Goal: Task Accomplishment & Management: Use online tool/utility

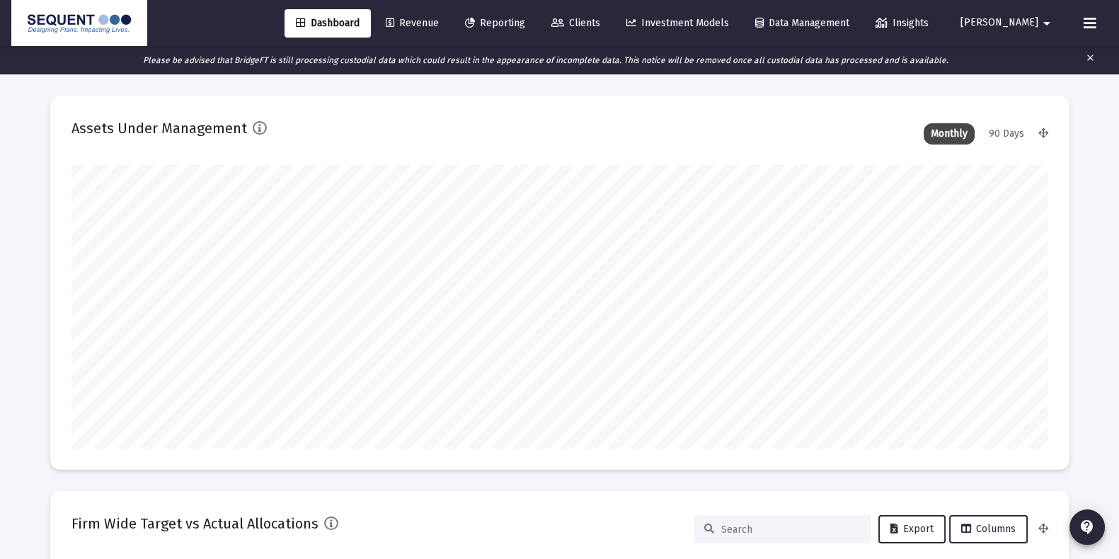
scroll to position [282, 525]
type input "[DATE]"
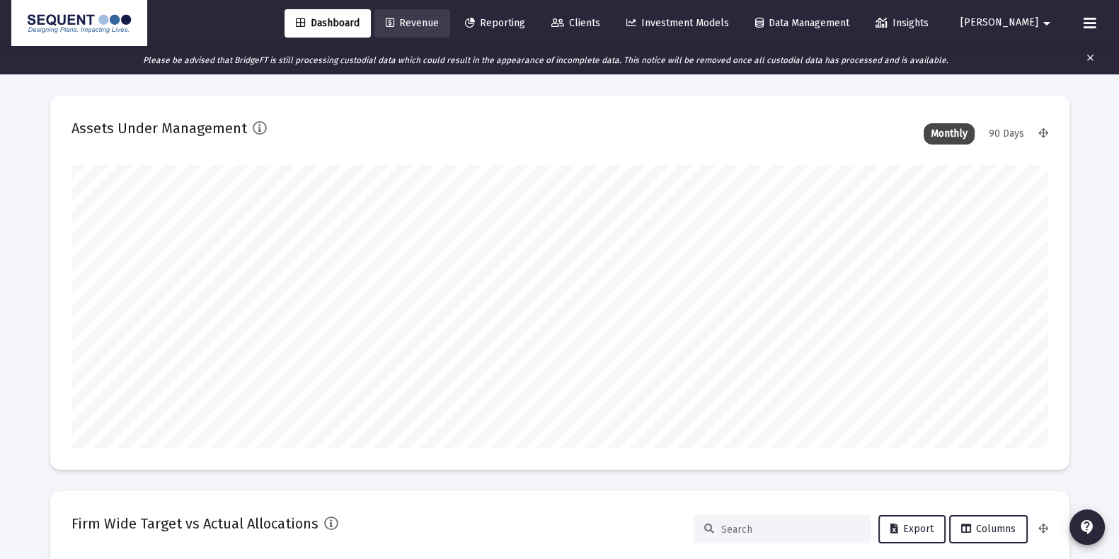
click at [439, 26] on span "Revenue" at bounding box center [412, 23] width 53 height 12
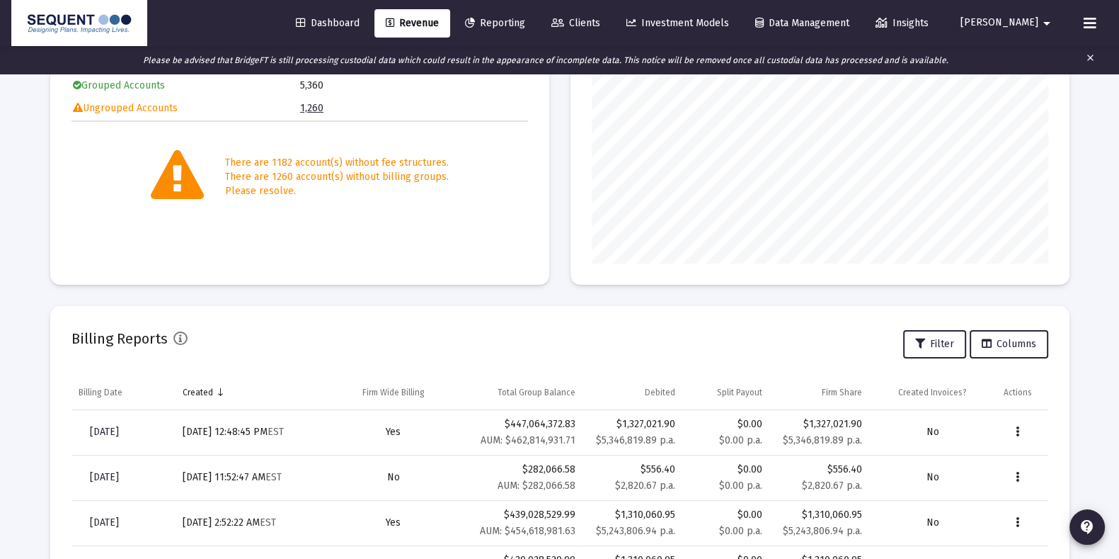
scroll to position [250, 0]
click at [590, 184] on mat-card "Billable Assets AUM Accounts" at bounding box center [820, 99] width 499 height 374
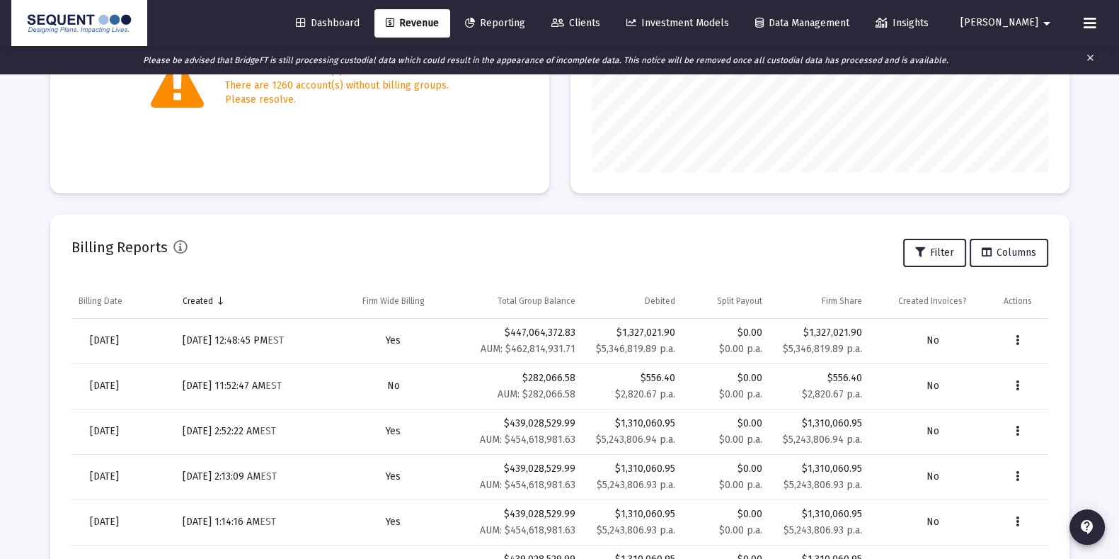
scroll to position [342, 0]
click at [119, 336] on span "[DATE]" at bounding box center [104, 341] width 29 height 12
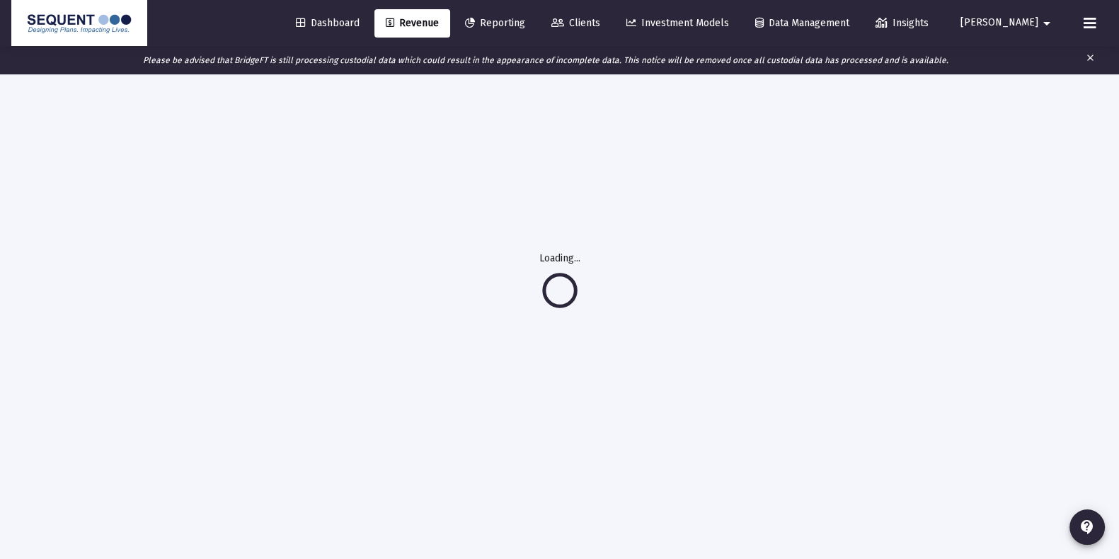
scroll to position [74, 0]
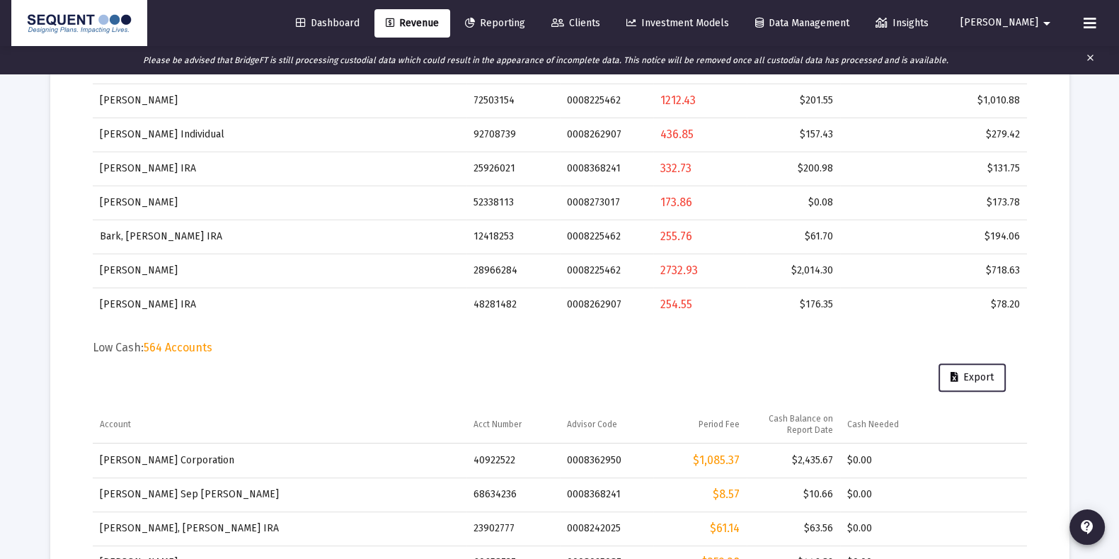
scroll to position [809, 0]
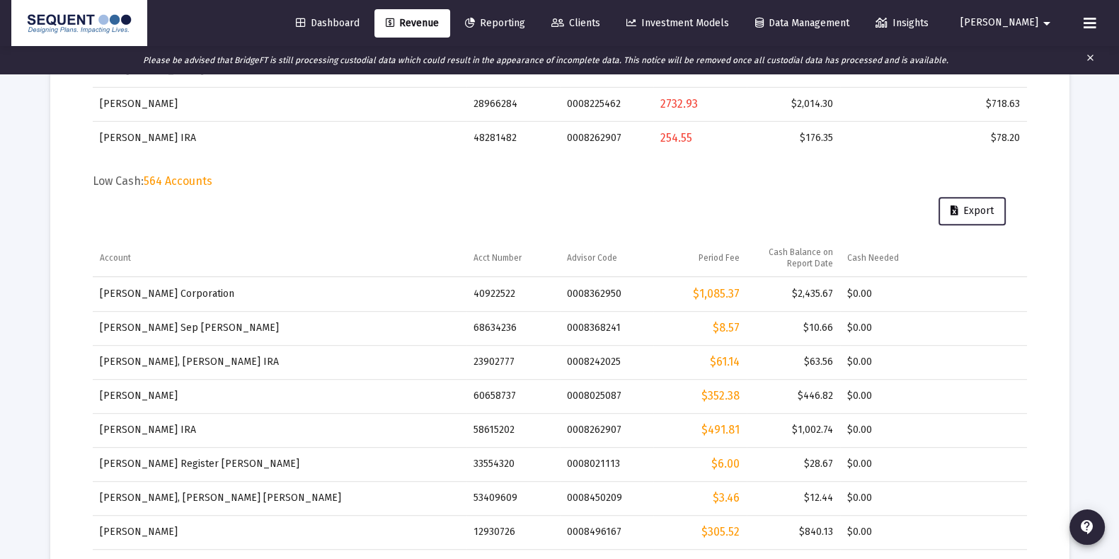
click at [966, 213] on span "Export" at bounding box center [972, 211] width 43 height 12
